Goal: Participate in discussion: Participate in discussion

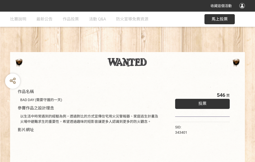
click at [243, 11] on div "收藏這個活動" at bounding box center [127, 6] width 255 height 12
click at [158, 50] on div "作品名稱 BAD DAY (需要守護的一天) 參賽作品之設計理念 以生活中時常遇到的經驗為例，透過對比的方式宣傳住宅用火災警報器、家庭逃生計畫及火場中避難求生…" at bounding box center [127, 118] width 255 height 213
click at [201, 102] on span "投票" at bounding box center [203, 103] width 8 height 5
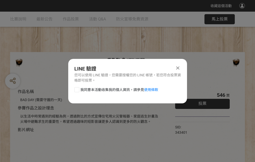
click at [76, 89] on div at bounding box center [76, 89] width 5 height 5
checkbox input "true"
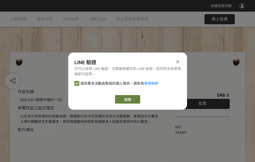
click at [127, 99] on link "繼續" at bounding box center [127, 99] width 25 height 9
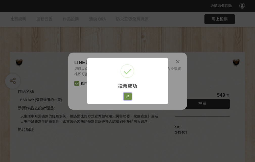
click at [126, 96] on button "好" at bounding box center [128, 96] width 8 height 7
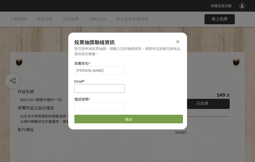
click at [101, 88] on input at bounding box center [99, 88] width 51 height 9
type input "[EMAIL_ADDRESS][DOMAIN_NAME]"
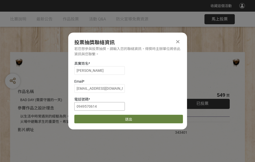
type input "0949570614"
click at [89, 117] on button "送出" at bounding box center [128, 119] width 109 height 9
